Goal: Transaction & Acquisition: Purchase product/service

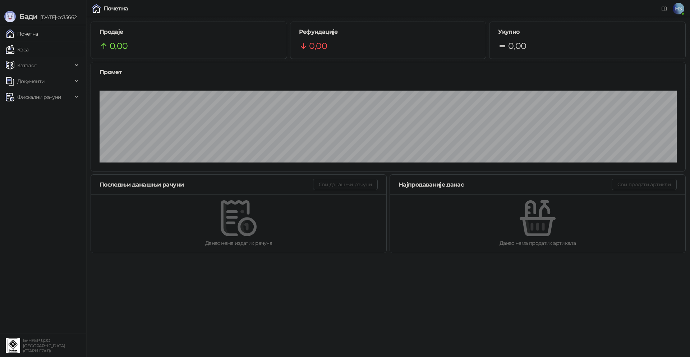
click at [28, 49] on link "Каса" at bounding box center [17, 49] width 23 height 14
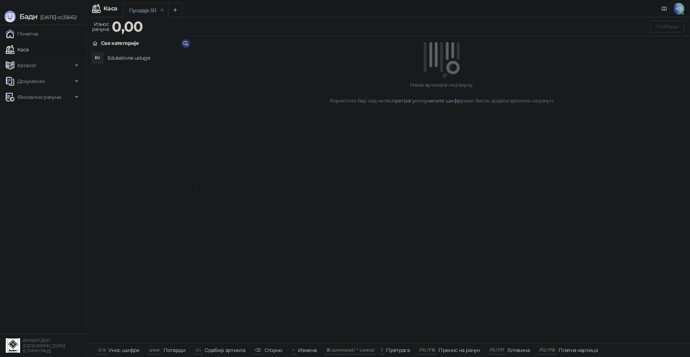
click at [107, 59] on h4 "Edukativne usluge" at bounding box center [147, 57] width 80 height 11
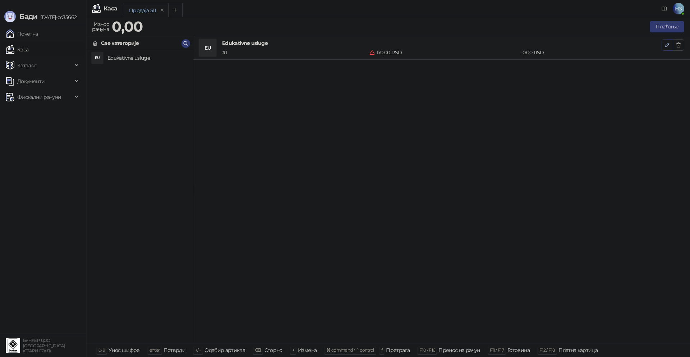
click at [669, 45] on icon "button" at bounding box center [667, 45] width 6 height 6
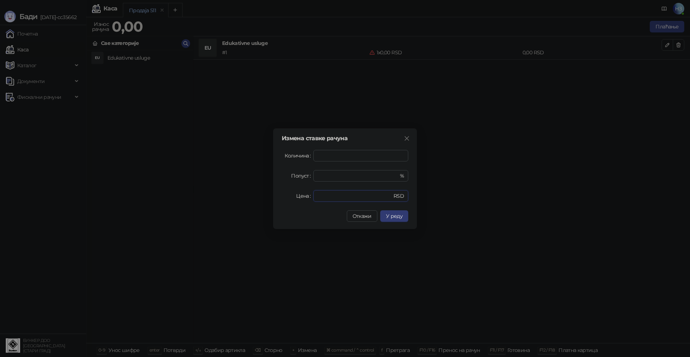
drag, startPoint x: 348, startPoint y: 192, endPoint x: 290, endPoint y: 192, distance: 58.6
click at [290, 192] on div "Цена * RSD" at bounding box center [345, 195] width 126 height 11
type input "****"
click at [397, 213] on span "У реду" at bounding box center [394, 216] width 17 height 6
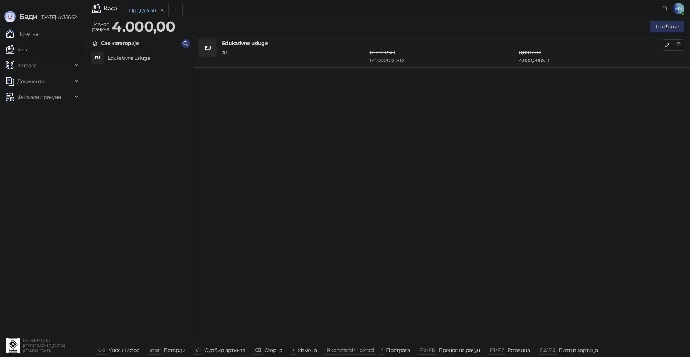
click at [669, 28] on button "Плаћање" at bounding box center [667, 26] width 34 height 11
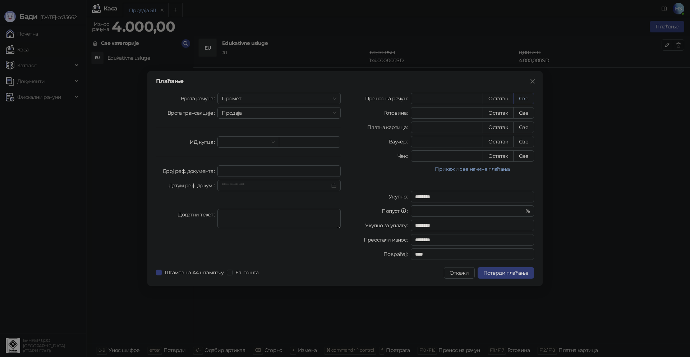
click at [526, 100] on button "Све" at bounding box center [523, 98] width 21 height 11
type input "****"
click at [517, 277] on button "Потврди плаћање" at bounding box center [506, 272] width 56 height 11
